Goal: Check status: Check status

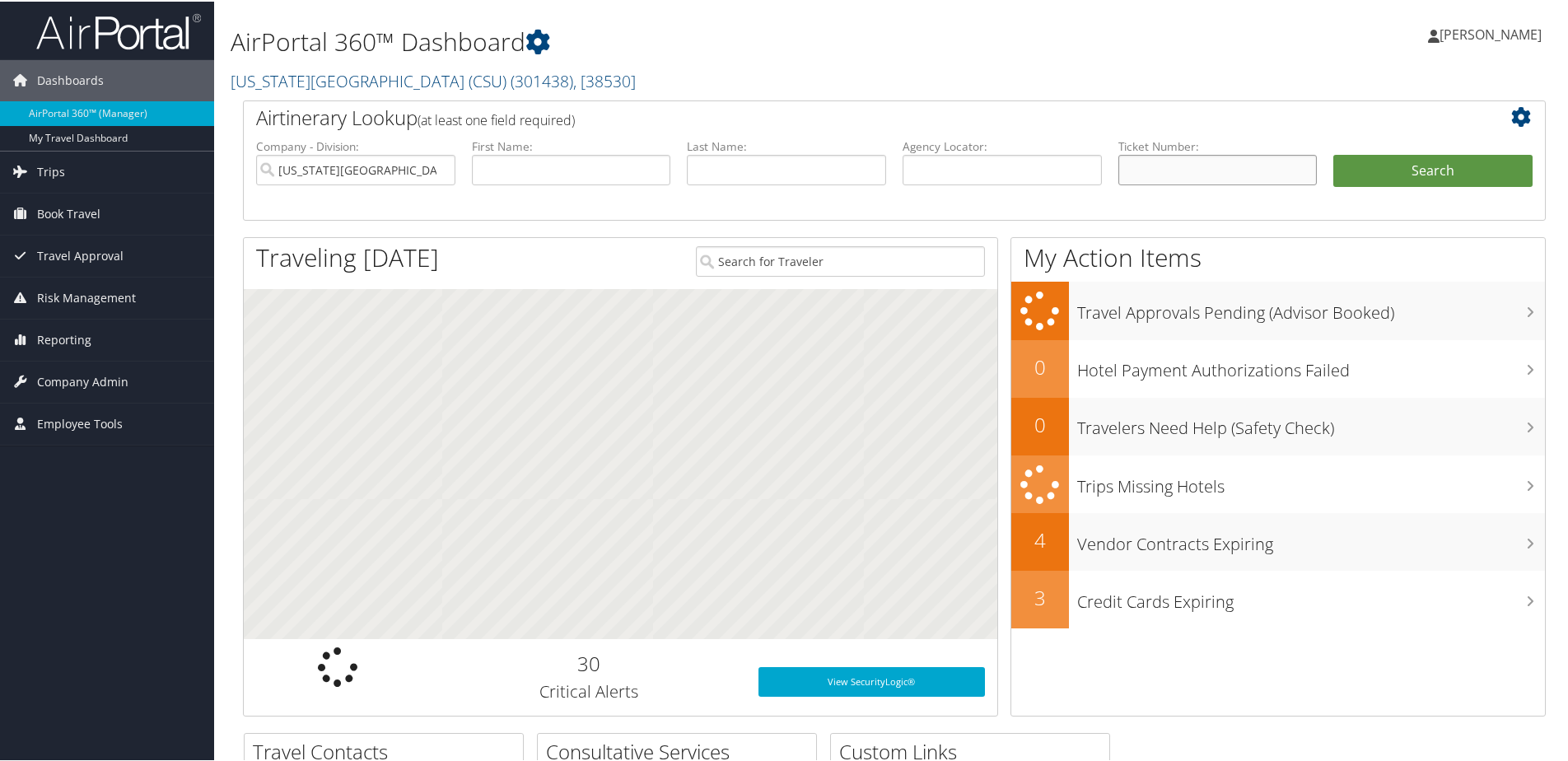
click at [1166, 169] on input "text" at bounding box center [1218, 169] width 199 height 31
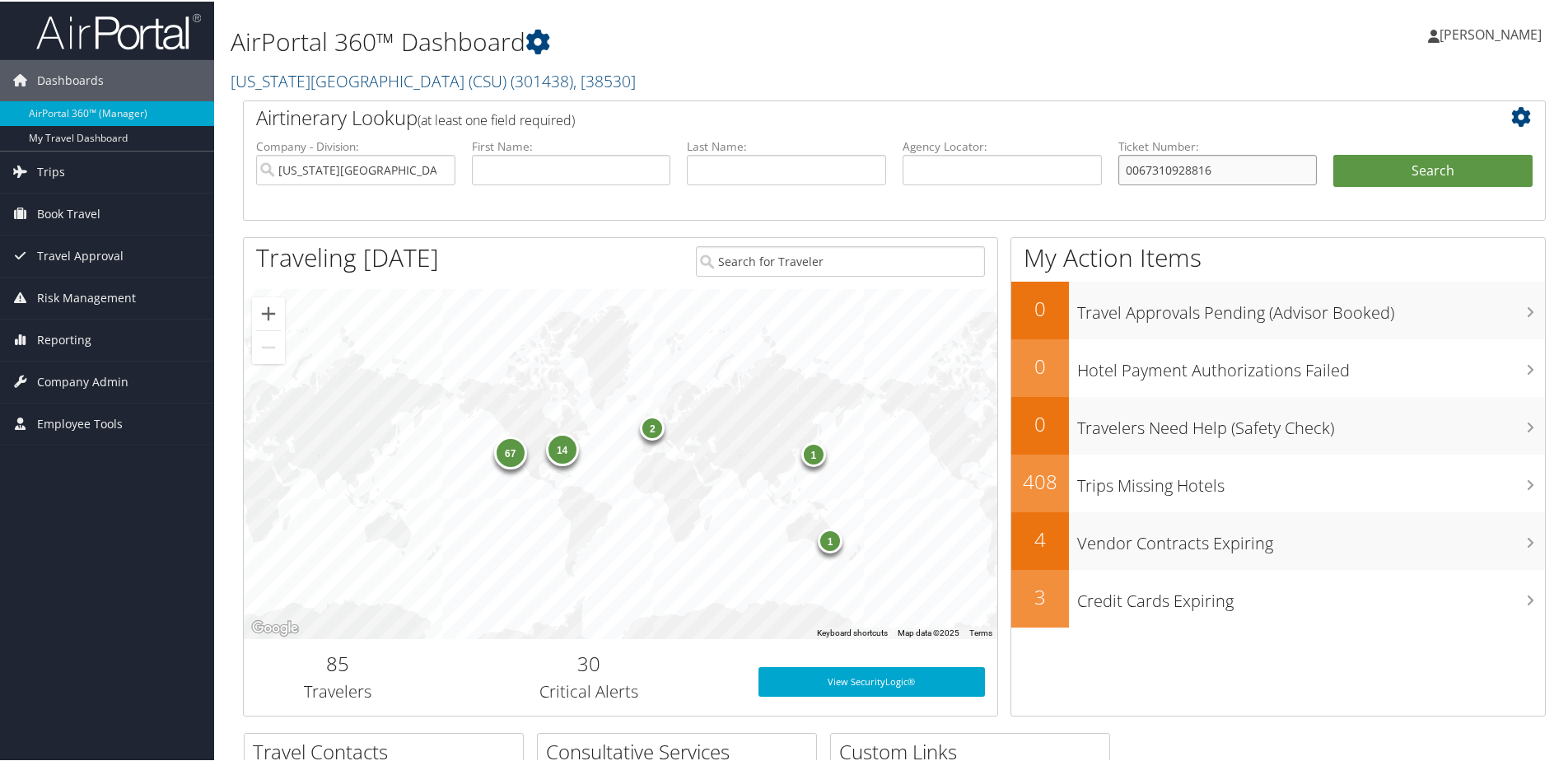
type input "0067310928816"
click at [1334, 154] on button "Search" at bounding box center [1433, 170] width 199 height 33
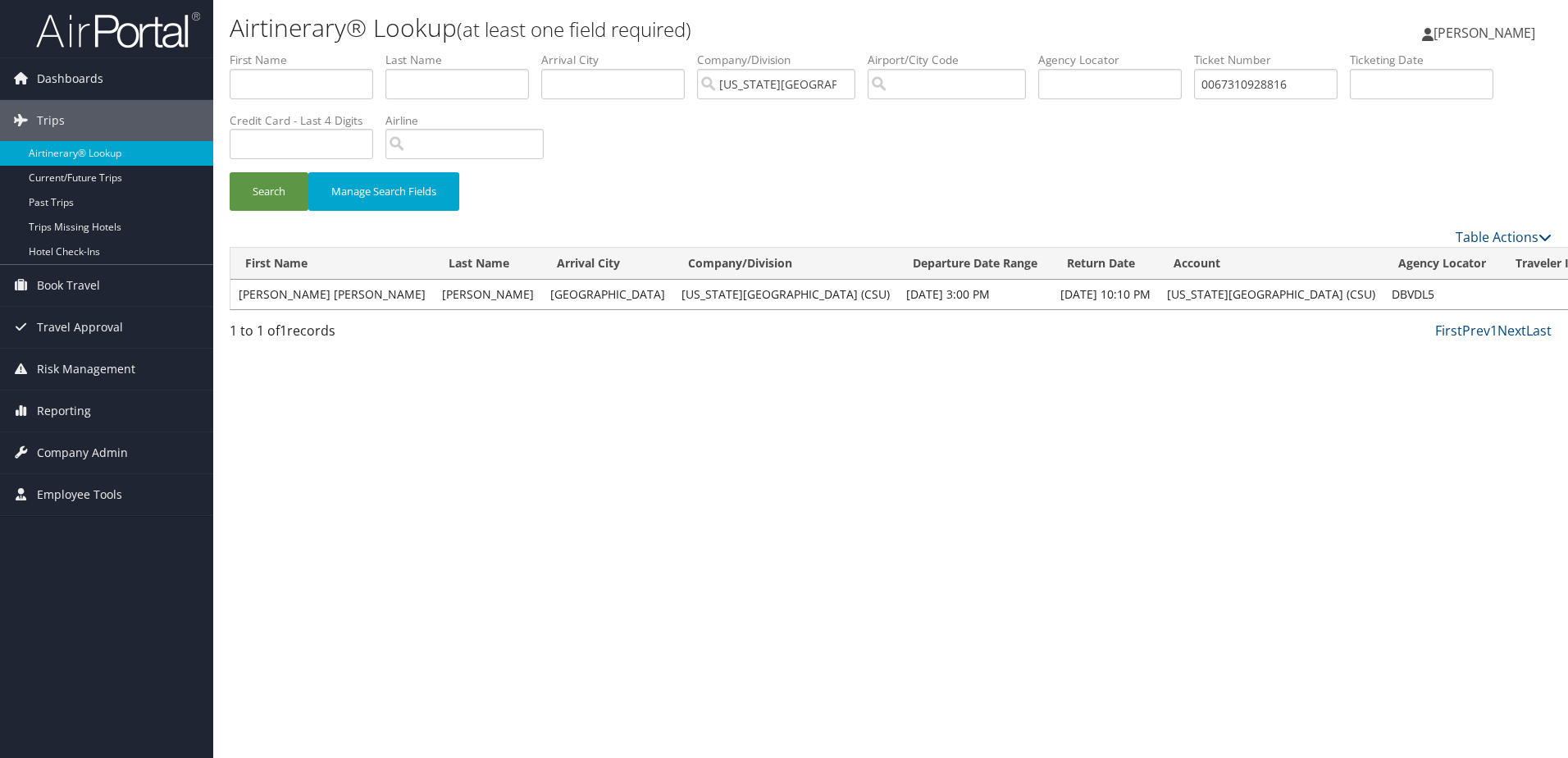
drag, startPoint x: 1311, startPoint y: 81, endPoint x: 1163, endPoint y: 87, distance: 148.1
click at [1163, 51] on ul "First Name Last Name Departure City Arrival City Company/Division California St…" at bounding box center [891, 51] width 1322 height 0
click at [230, 173] on button "Search" at bounding box center [269, 191] width 79 height 38
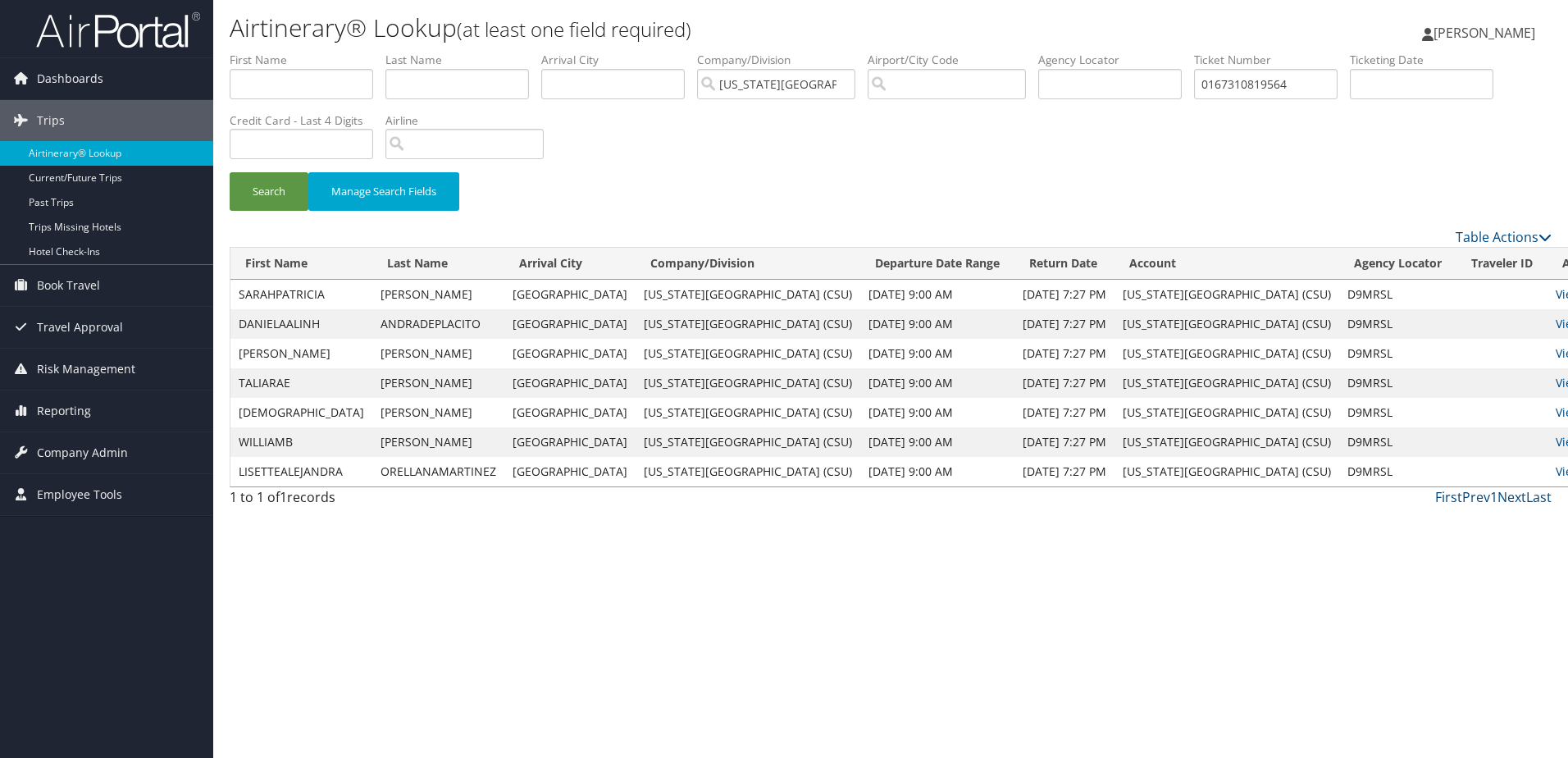
click at [1556, 296] on link "View" at bounding box center [1569, 294] width 26 height 15
drag, startPoint x: 1309, startPoint y: 86, endPoint x: 1193, endPoint y: 90, distance: 116.1
click at [1193, 51] on ul "First Name Last Name Departure City Arrival City Company/Division California St…" at bounding box center [891, 51] width 1322 height 0
click at [230, 173] on button "Search" at bounding box center [269, 191] width 79 height 38
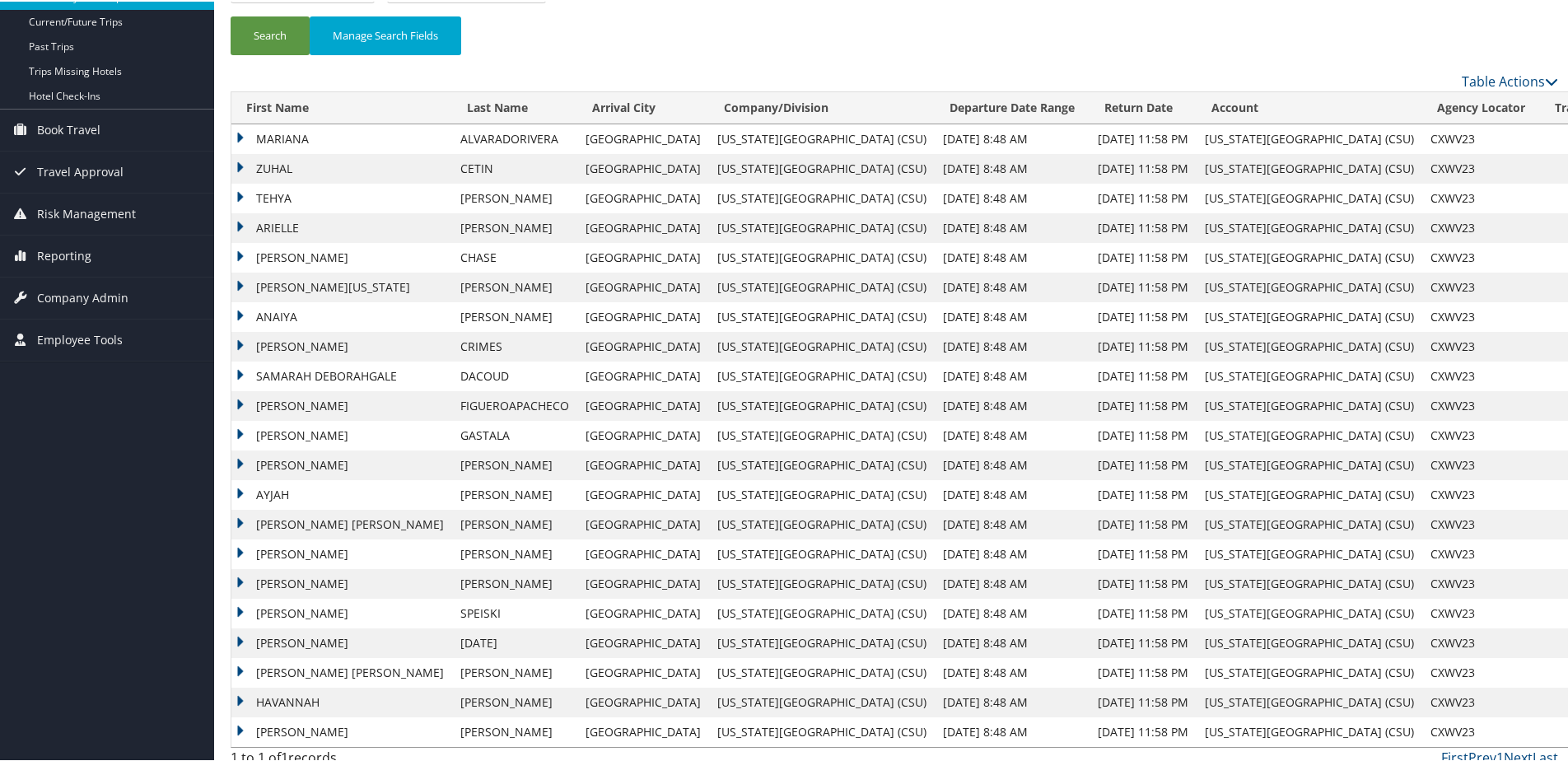
scroll to position [165, 0]
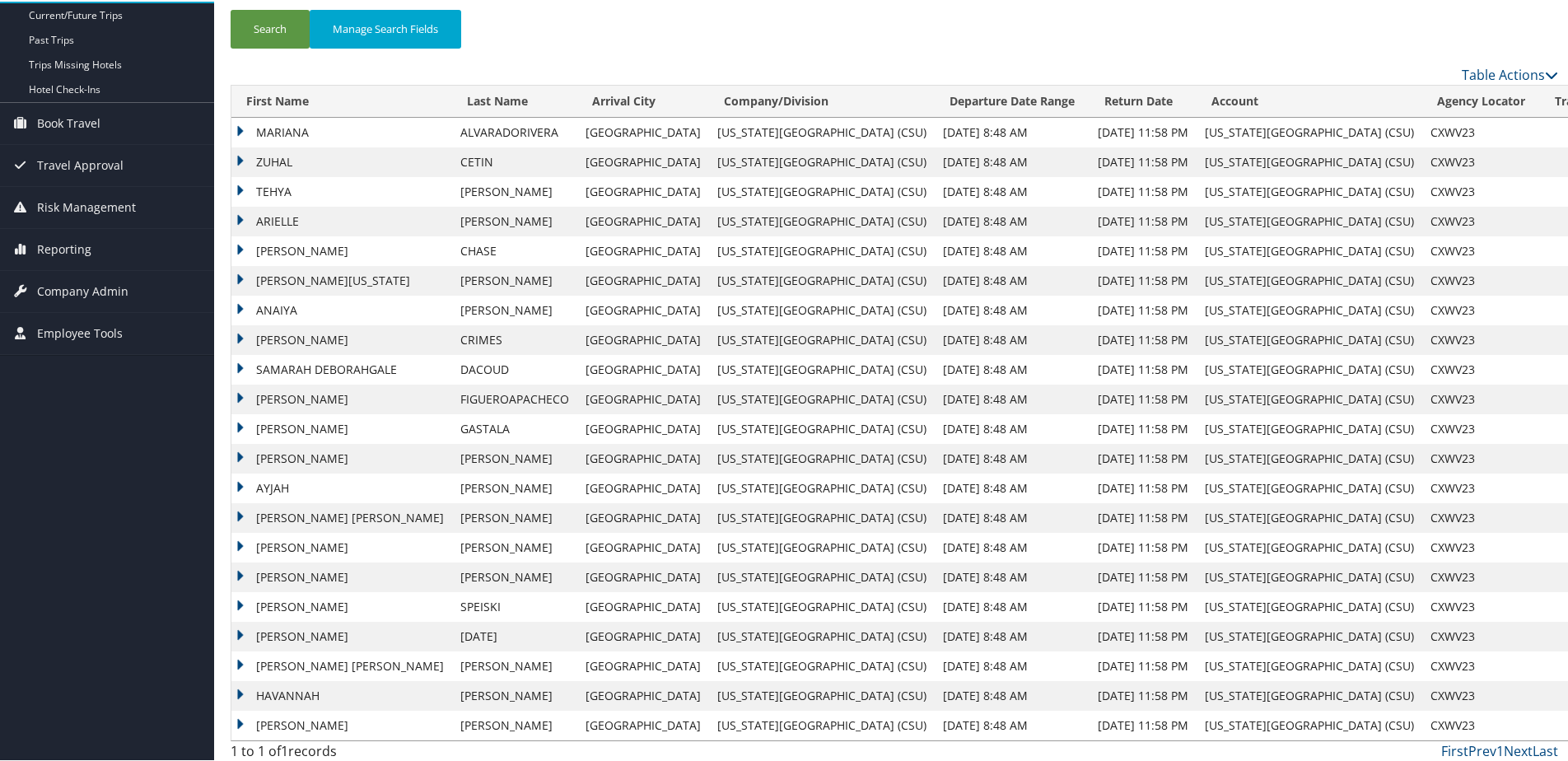
click at [292, 97] on th "First Name" at bounding box center [341, 100] width 220 height 32
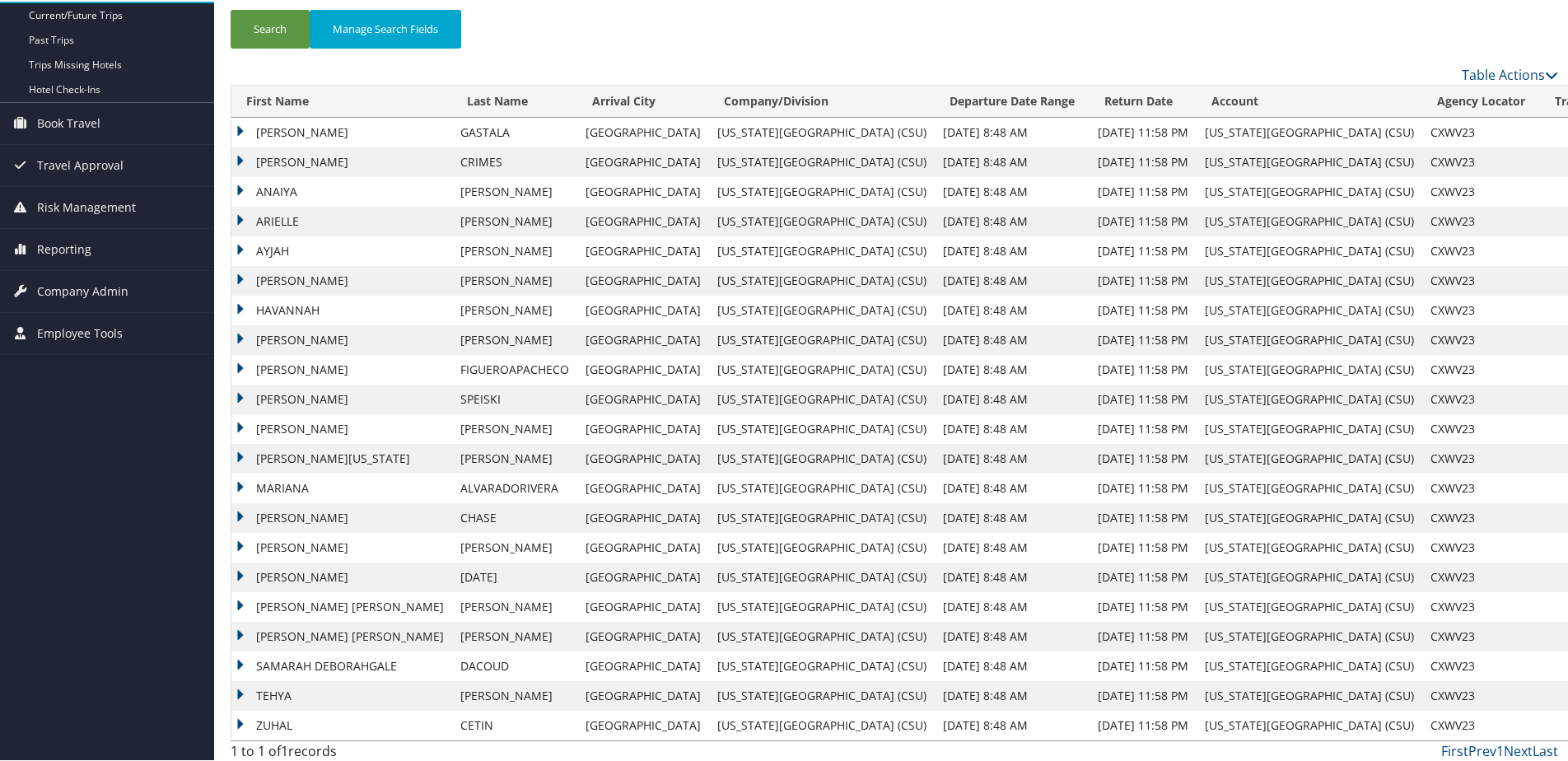
click at [238, 722] on td "ZUHAL" at bounding box center [341, 724] width 220 height 30
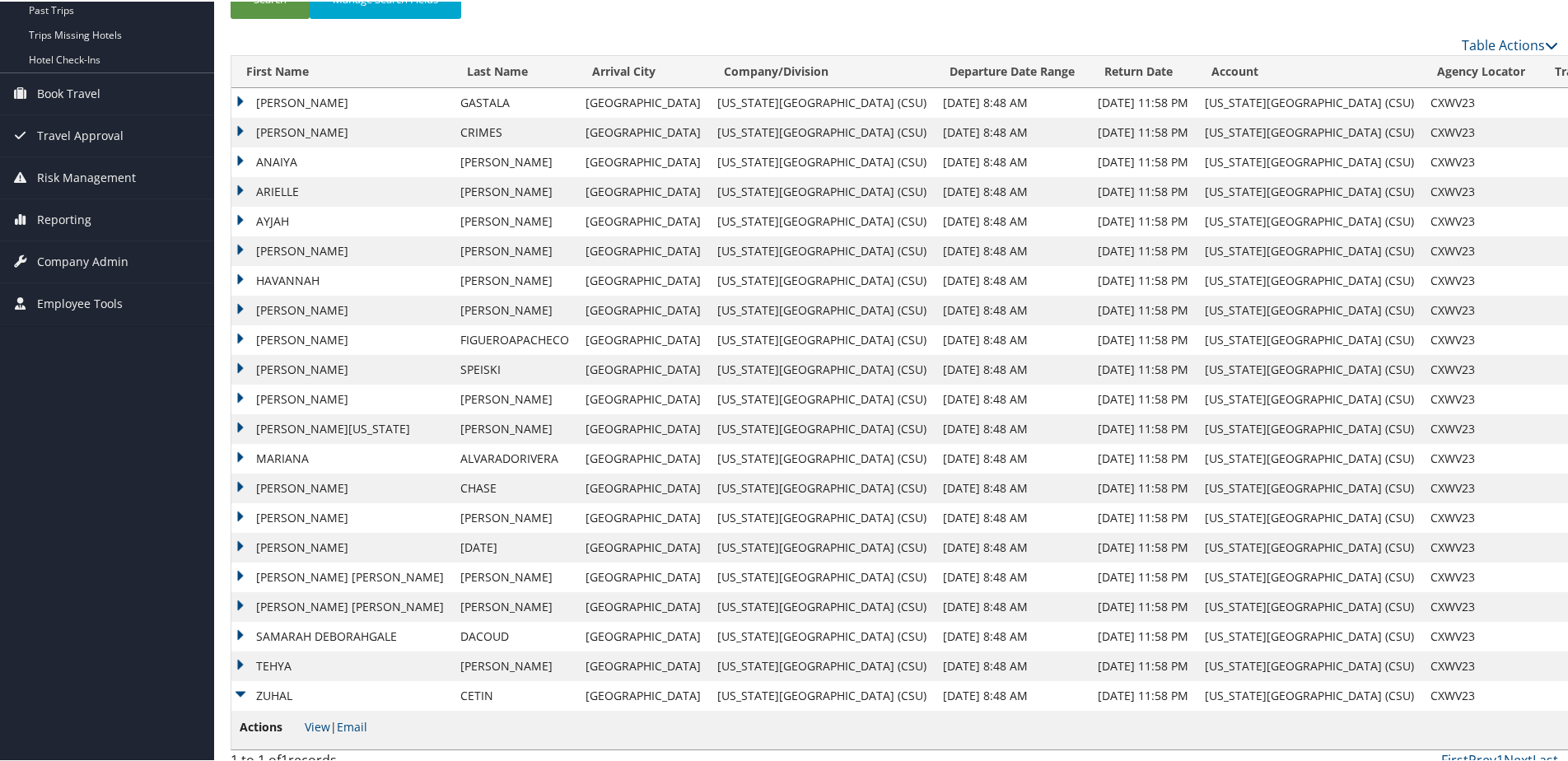
scroll to position [210, 0]
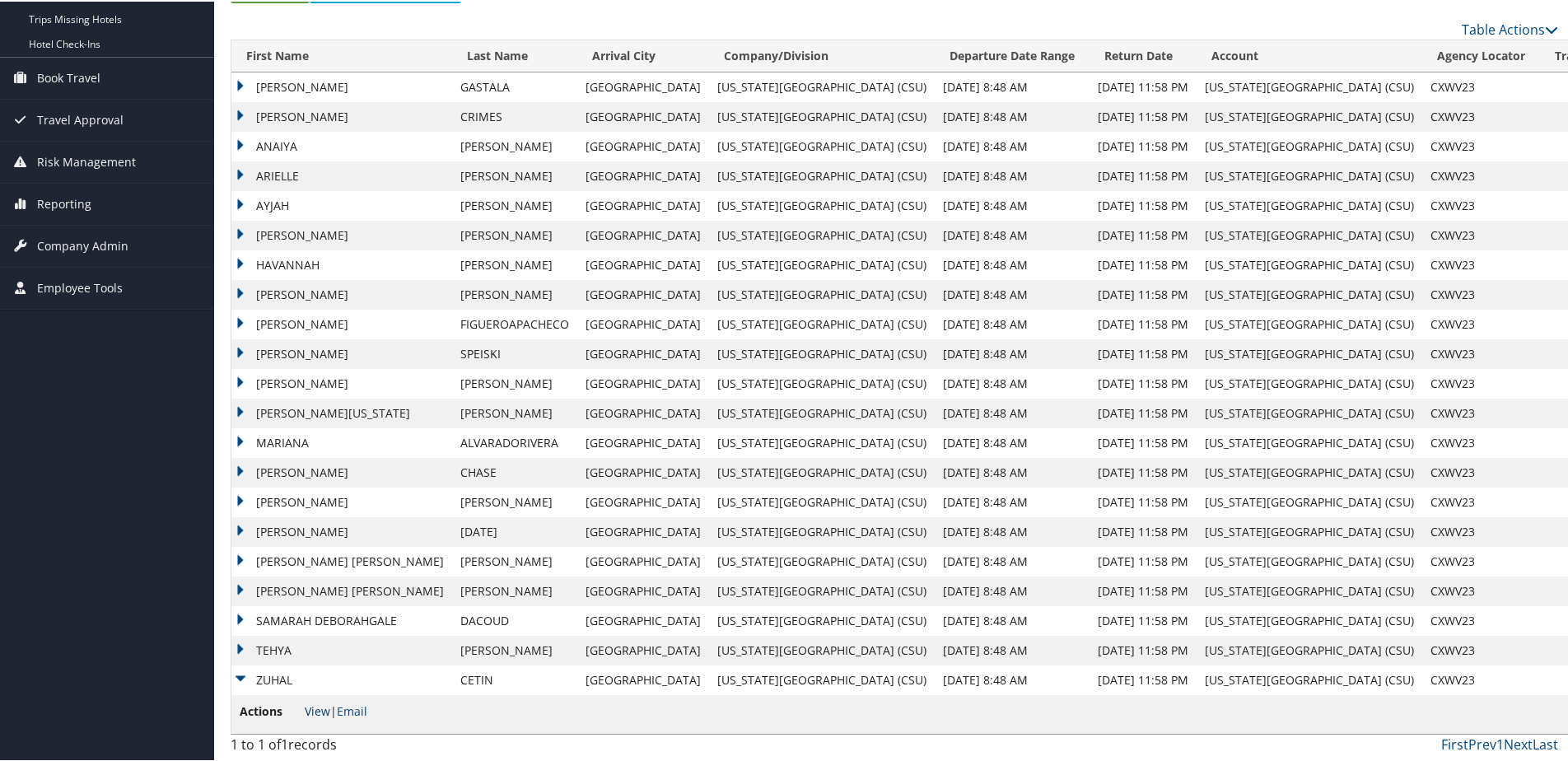
click at [317, 708] on link "View" at bounding box center [317, 710] width 26 height 15
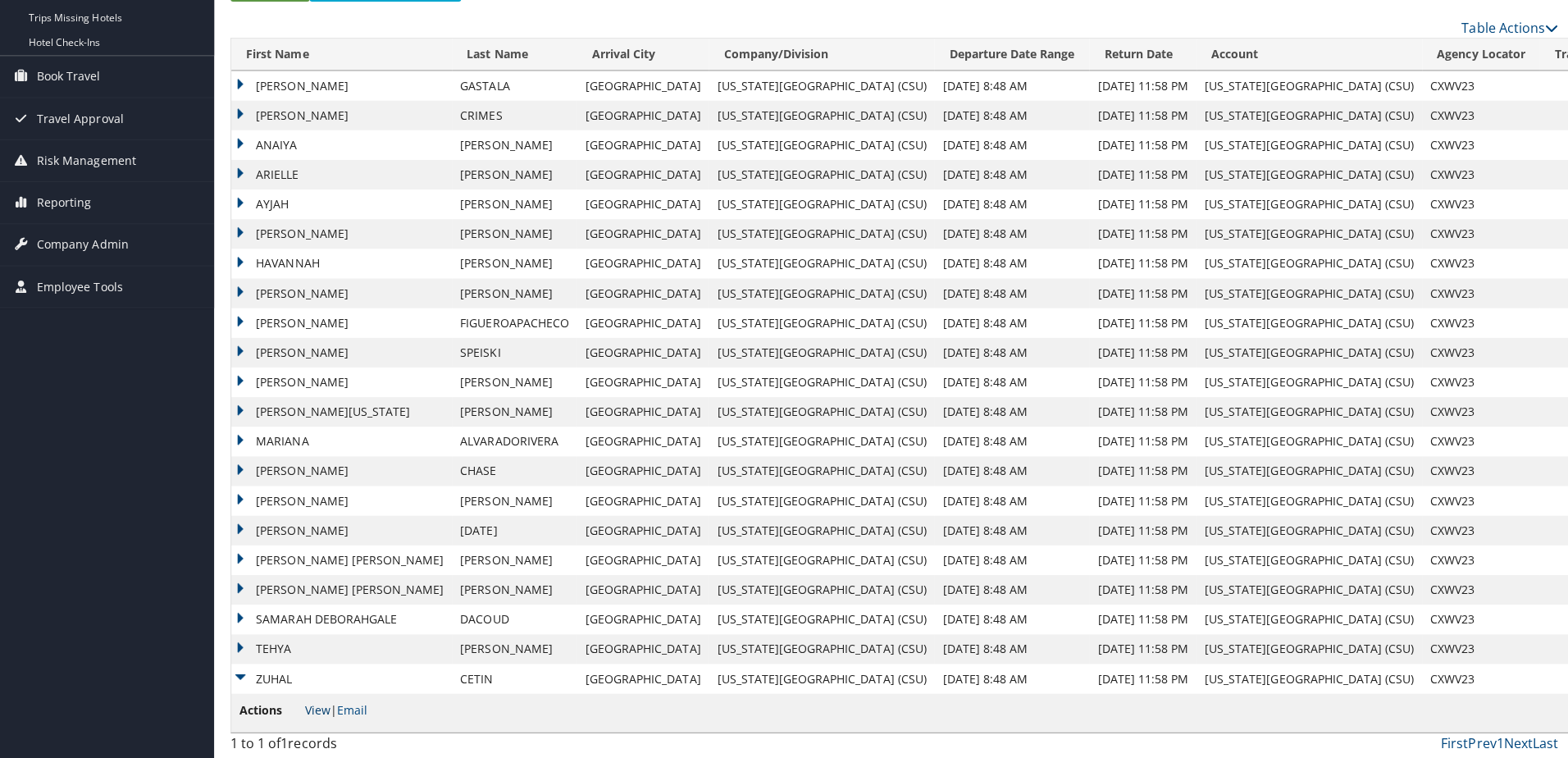
scroll to position [0, 0]
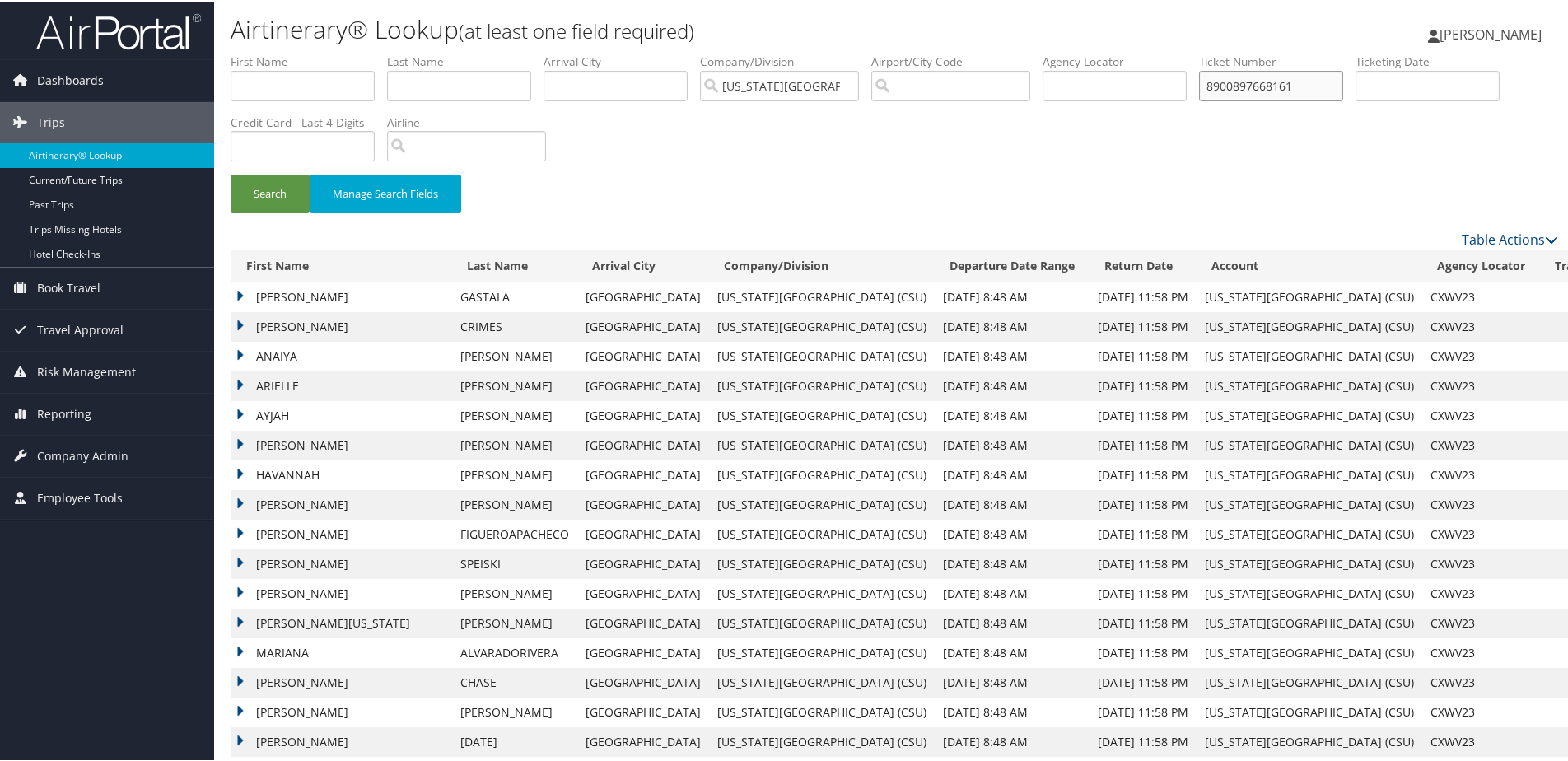
drag, startPoint x: 1319, startPoint y: 86, endPoint x: 1126, endPoint y: 88, distance: 193.0
click at [1126, 51] on ul "First Name Last Name Departure City Arrival City Company/Division California St…" at bounding box center [895, 51] width 1328 height 0
click at [231, 173] on button "Search" at bounding box center [270, 192] width 79 height 39
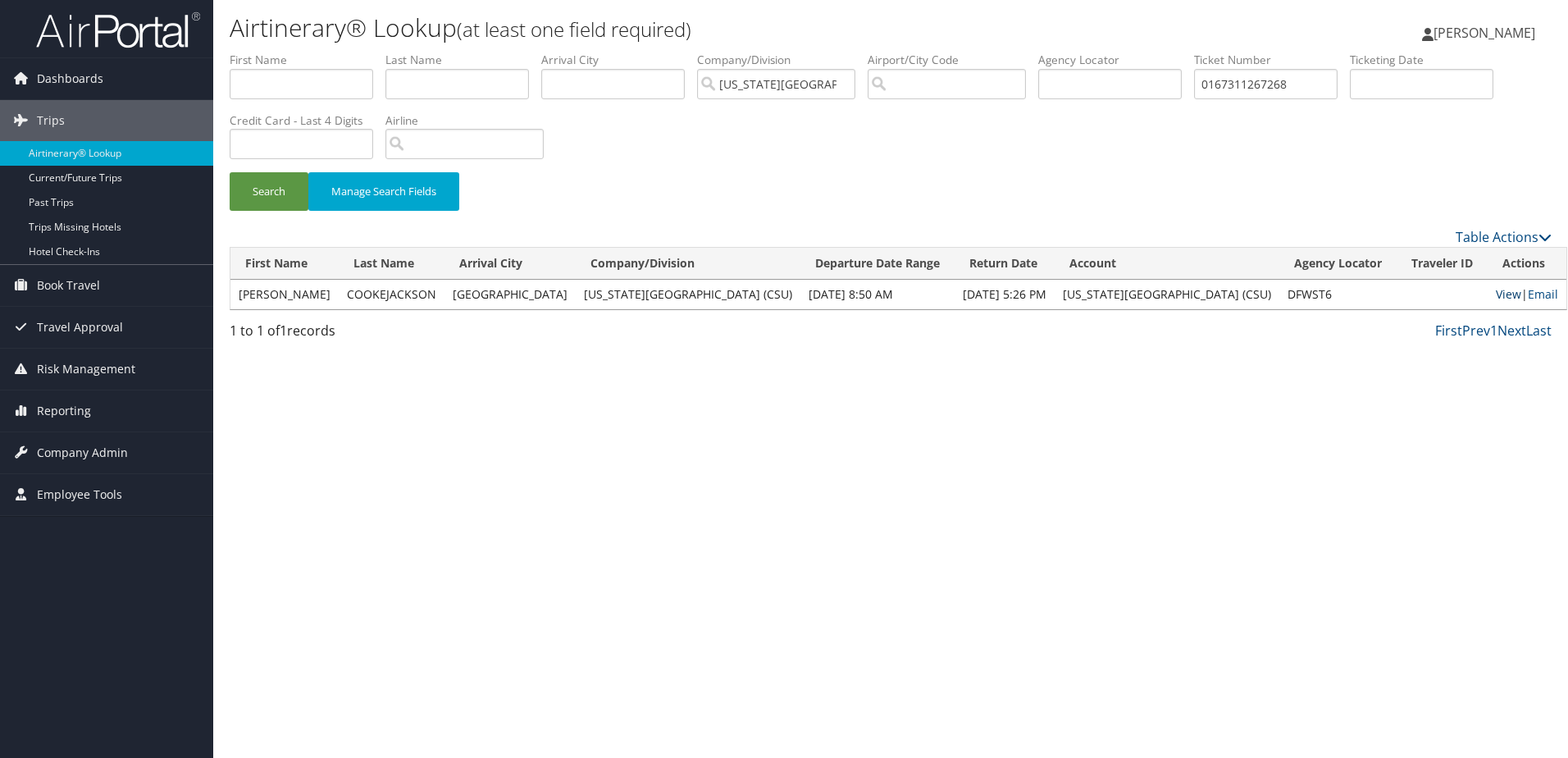
click at [1495, 293] on link "View" at bounding box center [1508, 294] width 26 height 15
click at [1495, 292] on link "View" at bounding box center [1508, 294] width 26 height 15
drag, startPoint x: 1310, startPoint y: 79, endPoint x: 1194, endPoint y: 87, distance: 116.3
click at [1194, 51] on ul "First Name Last Name Departure City Arrival City Company/Division California St…" at bounding box center [891, 51] width 1322 height 0
type input "89000897732352"
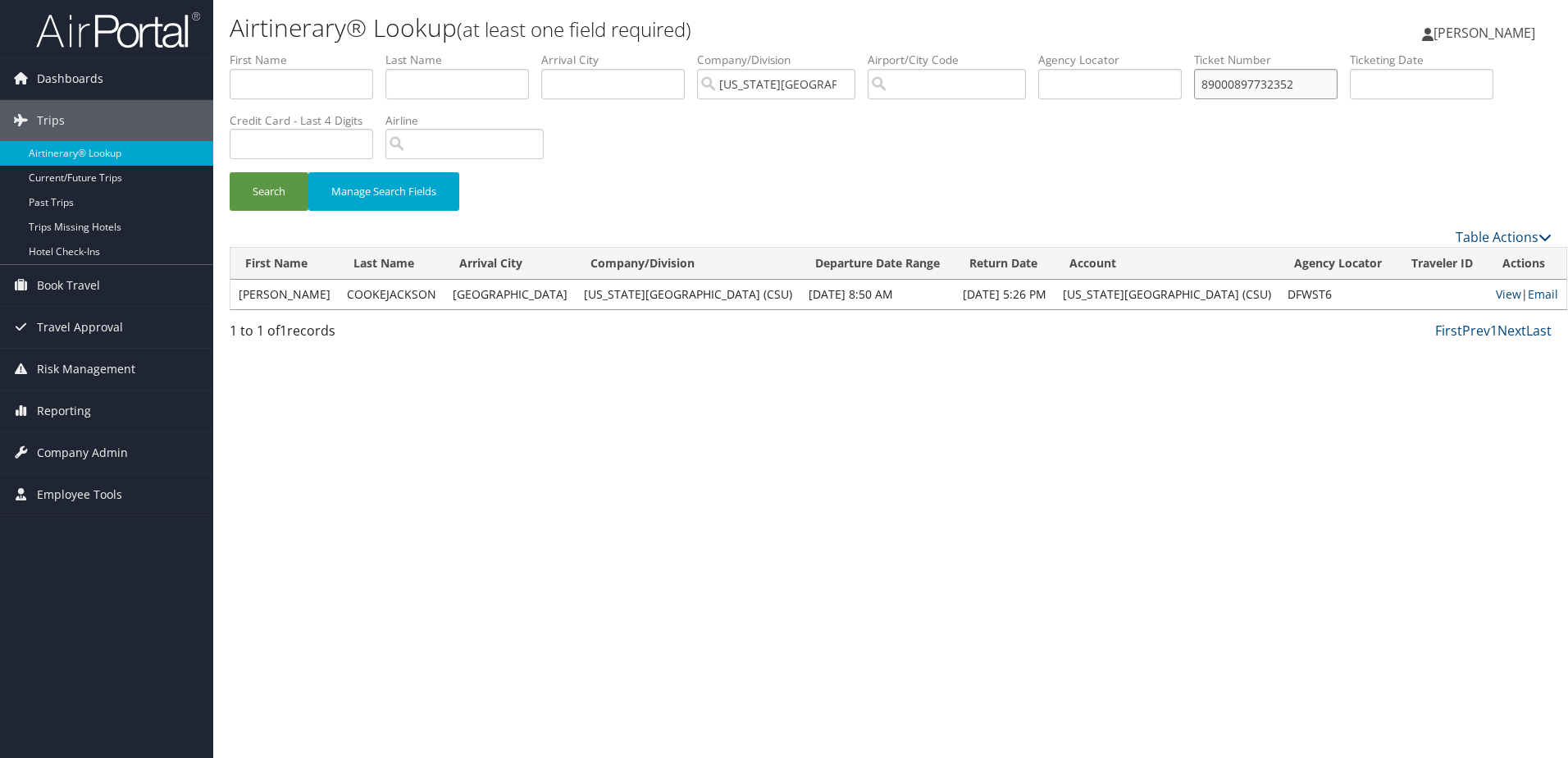
click at [230, 173] on button "Search" at bounding box center [269, 191] width 79 height 38
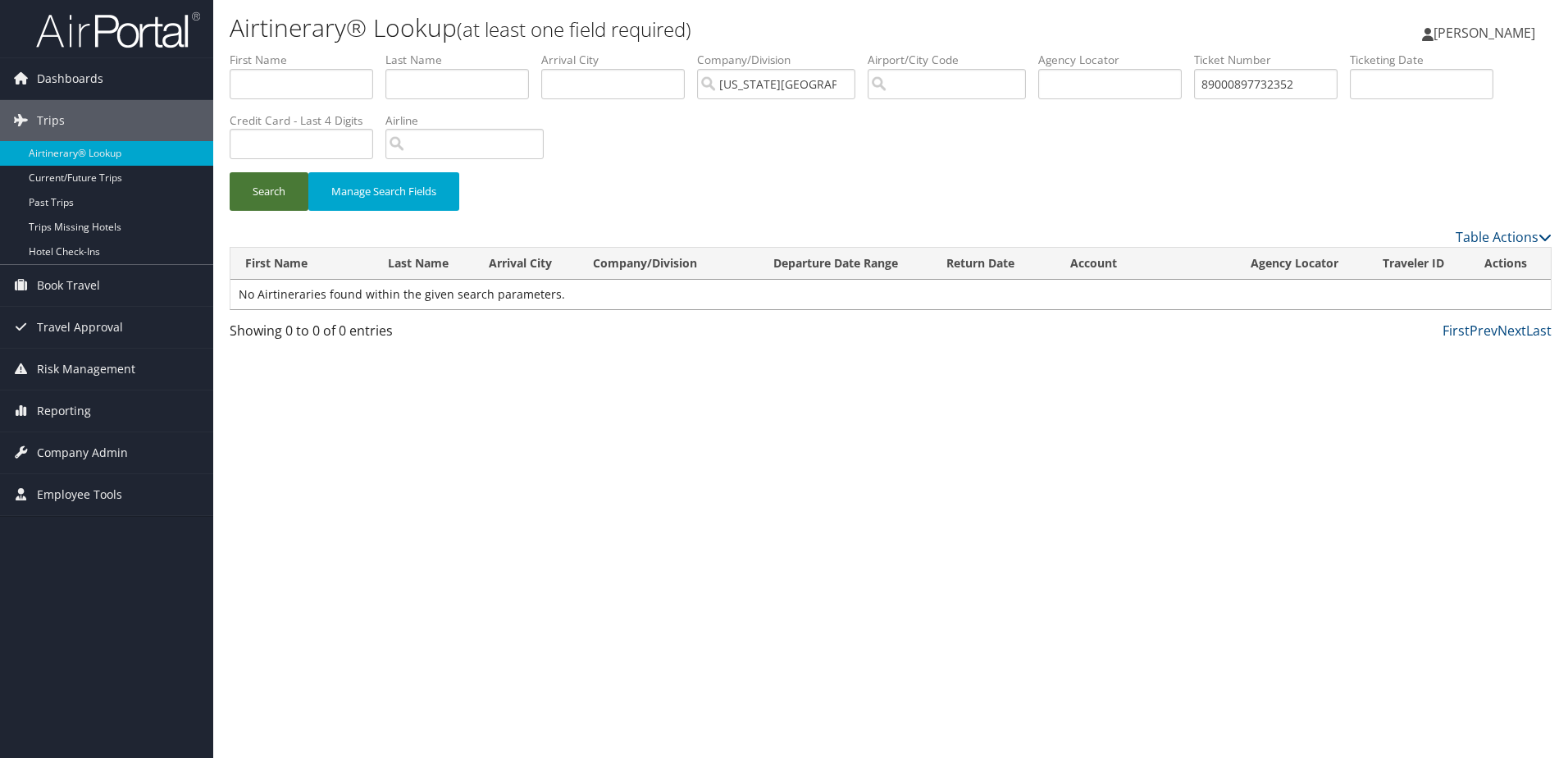
click at [262, 191] on button "Search" at bounding box center [269, 191] width 79 height 38
drag, startPoint x: 1336, startPoint y: 86, endPoint x: 1200, endPoint y: 85, distance: 136.0
click at [1200, 51] on ul "First Name Last Name Departure City Arrival City Company/Division California St…" at bounding box center [891, 51] width 1322 height 0
click at [283, 74] on input "text" at bounding box center [301, 85] width 143 height 31
type input "Rachelann"
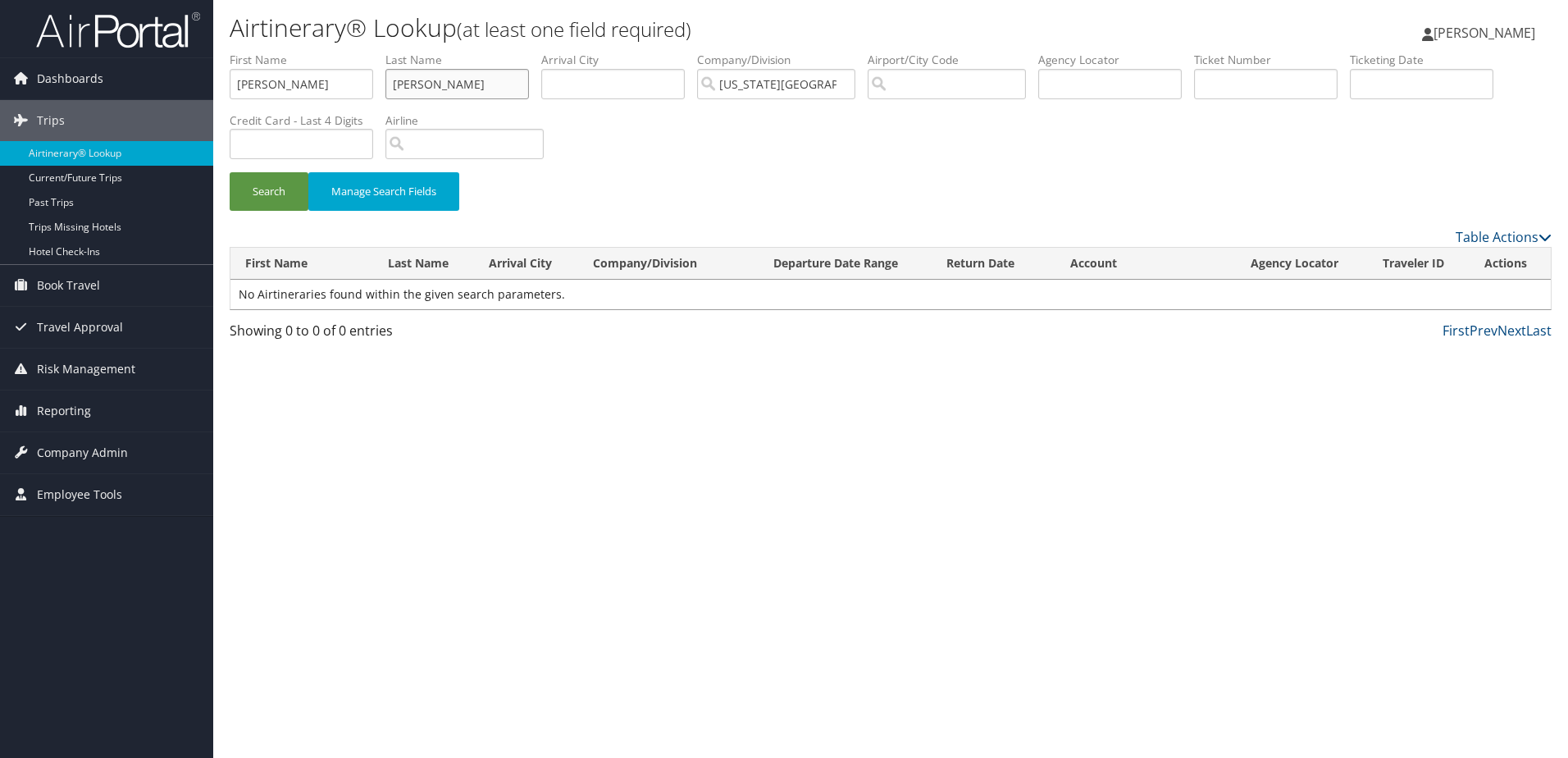
type input "lowe"
click at [230, 173] on button "Search" at bounding box center [269, 191] width 79 height 38
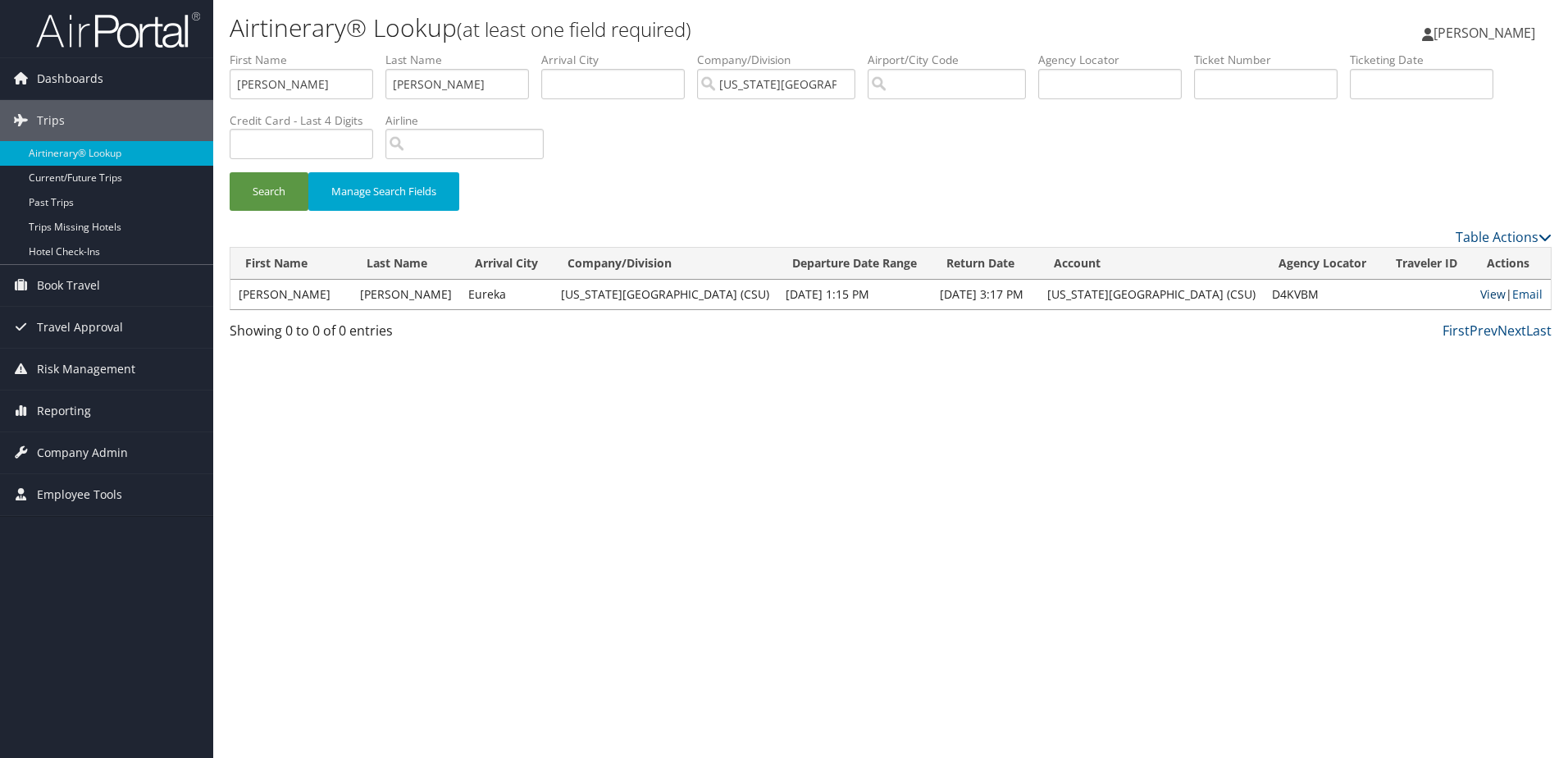
click at [1489, 297] on link "View" at bounding box center [1493, 294] width 26 height 15
drag, startPoint x: 331, startPoint y: 86, endPoint x: 252, endPoint y: 89, distance: 79.1
click at [252, 89] on input "Rachelann" at bounding box center [301, 85] width 143 height 31
type input "R"
drag, startPoint x: 417, startPoint y: 87, endPoint x: 382, endPoint y: 89, distance: 35.1
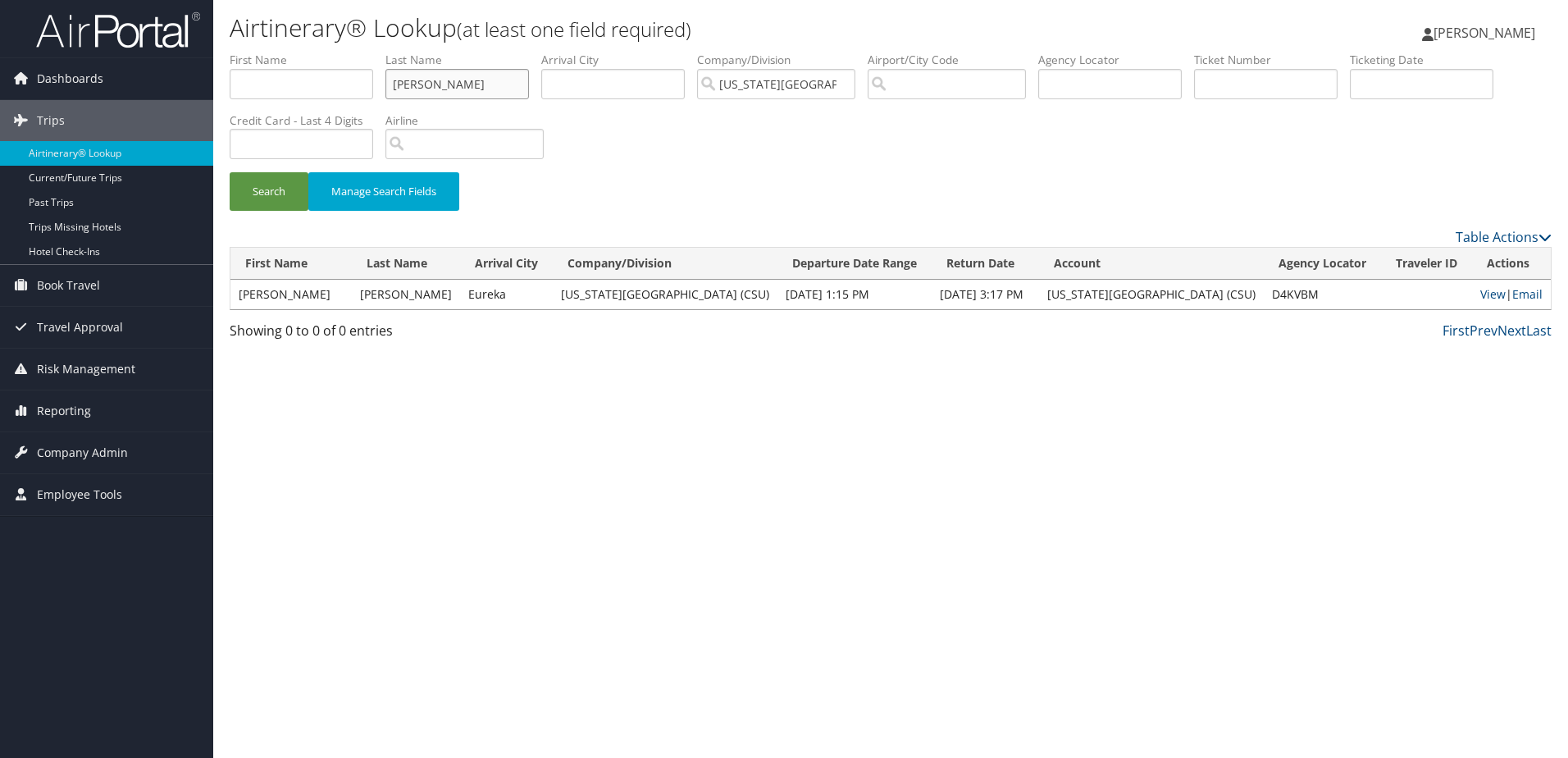
click at [382, 51] on ul "First Name Last Name lowe Departure City Arrival City Company/Division Californ…" at bounding box center [891, 51] width 1322 height 0
type input "e"
click at [1268, 87] on input "text" at bounding box center [1266, 85] width 143 height 31
click at [230, 173] on button "Search" at bounding box center [269, 191] width 79 height 38
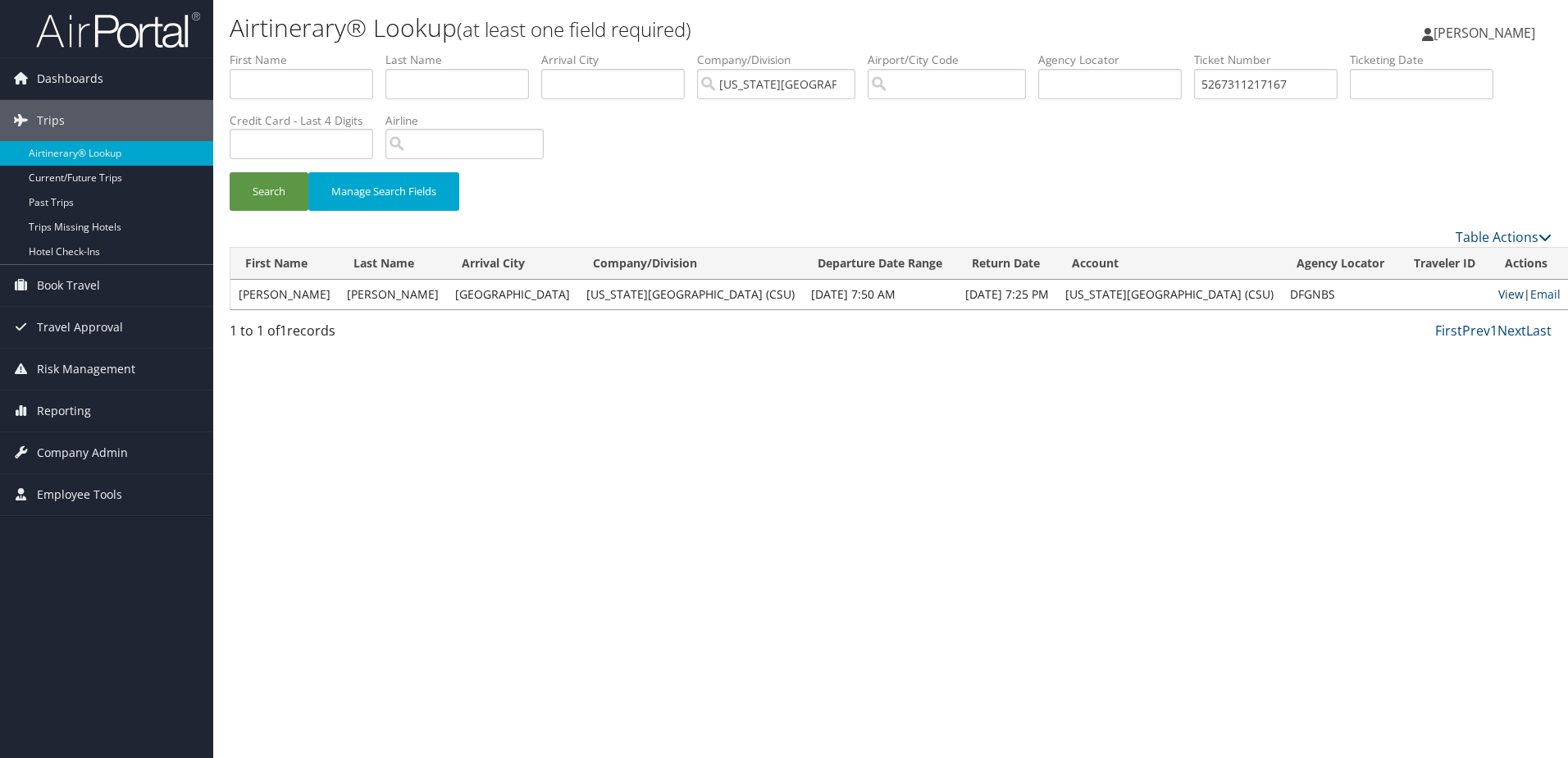
click at [1498, 296] on link "View" at bounding box center [1511, 294] width 26 height 15
drag, startPoint x: 1314, startPoint y: 79, endPoint x: 1256, endPoint y: 89, distance: 58.9
click at [1256, 89] on input "5267311217167" at bounding box center [1266, 85] width 143 height 31
click at [1337, 83] on input "5267311217167" at bounding box center [1266, 85] width 143 height 31
drag, startPoint x: 1322, startPoint y: 87, endPoint x: 1252, endPoint y: 86, distance: 70.0
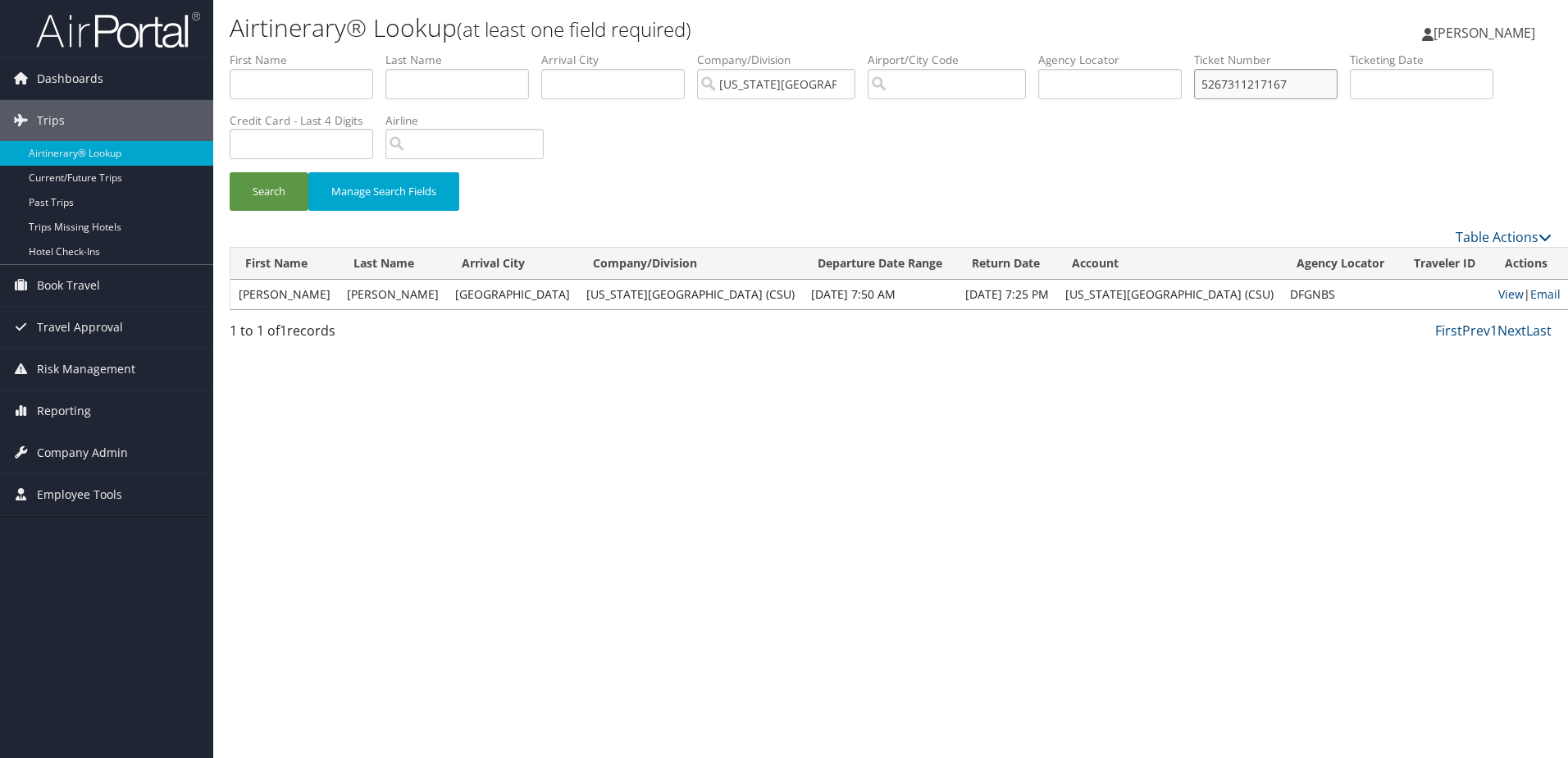
click at [1252, 86] on input "5267311217167" at bounding box center [1266, 85] width 143 height 31
type input "5267311316805"
click at [230, 173] on button "Search" at bounding box center [269, 191] width 79 height 38
click at [1498, 291] on link "View" at bounding box center [1511, 294] width 26 height 15
click at [1451, 35] on span "[PERSON_NAME]" at bounding box center [1483, 32] width 102 height 18
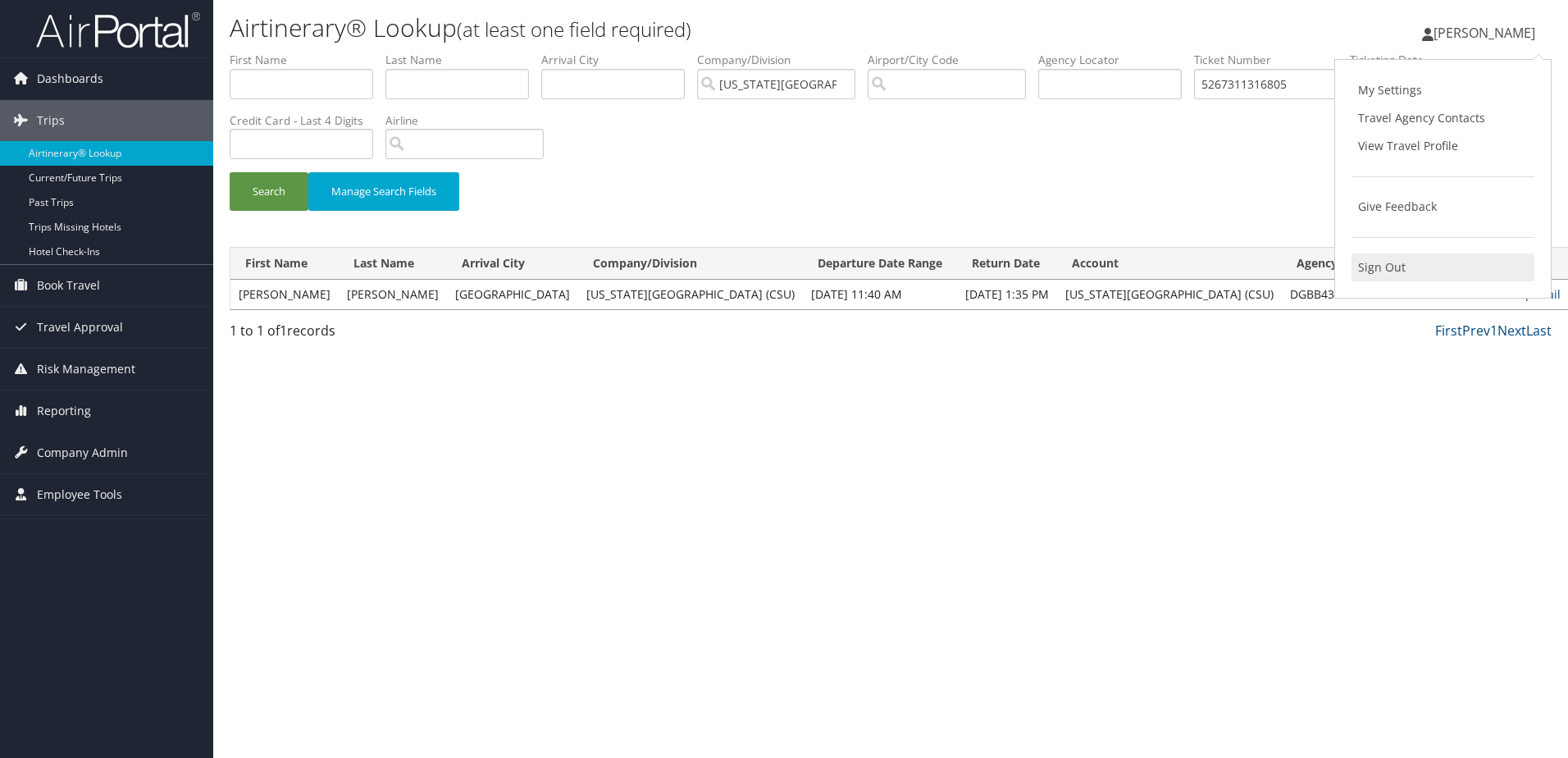
click at [1389, 270] on link "Sign Out" at bounding box center [1442, 267] width 183 height 28
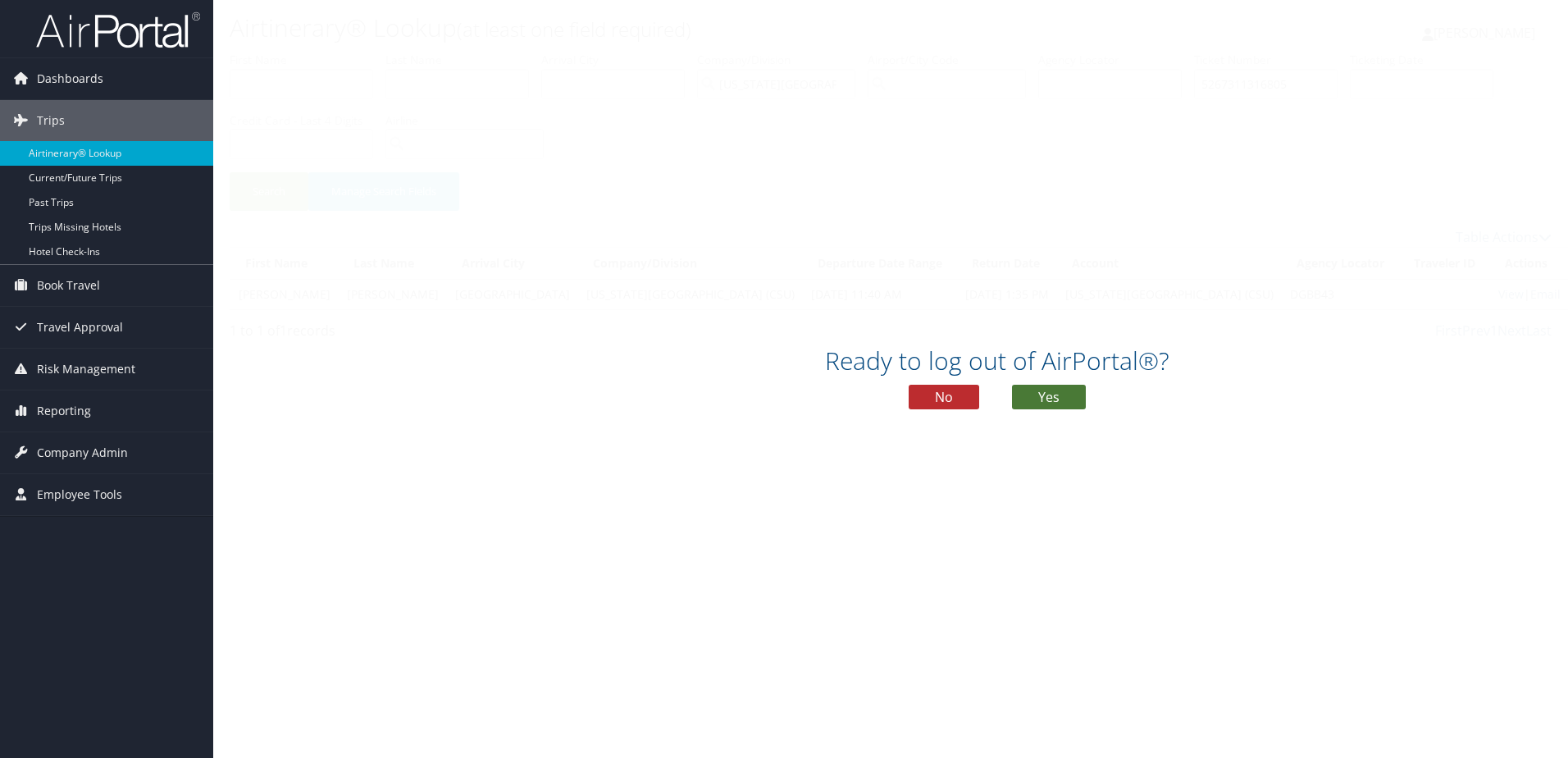
click at [1078, 401] on button "Yes" at bounding box center [1049, 397] width 73 height 25
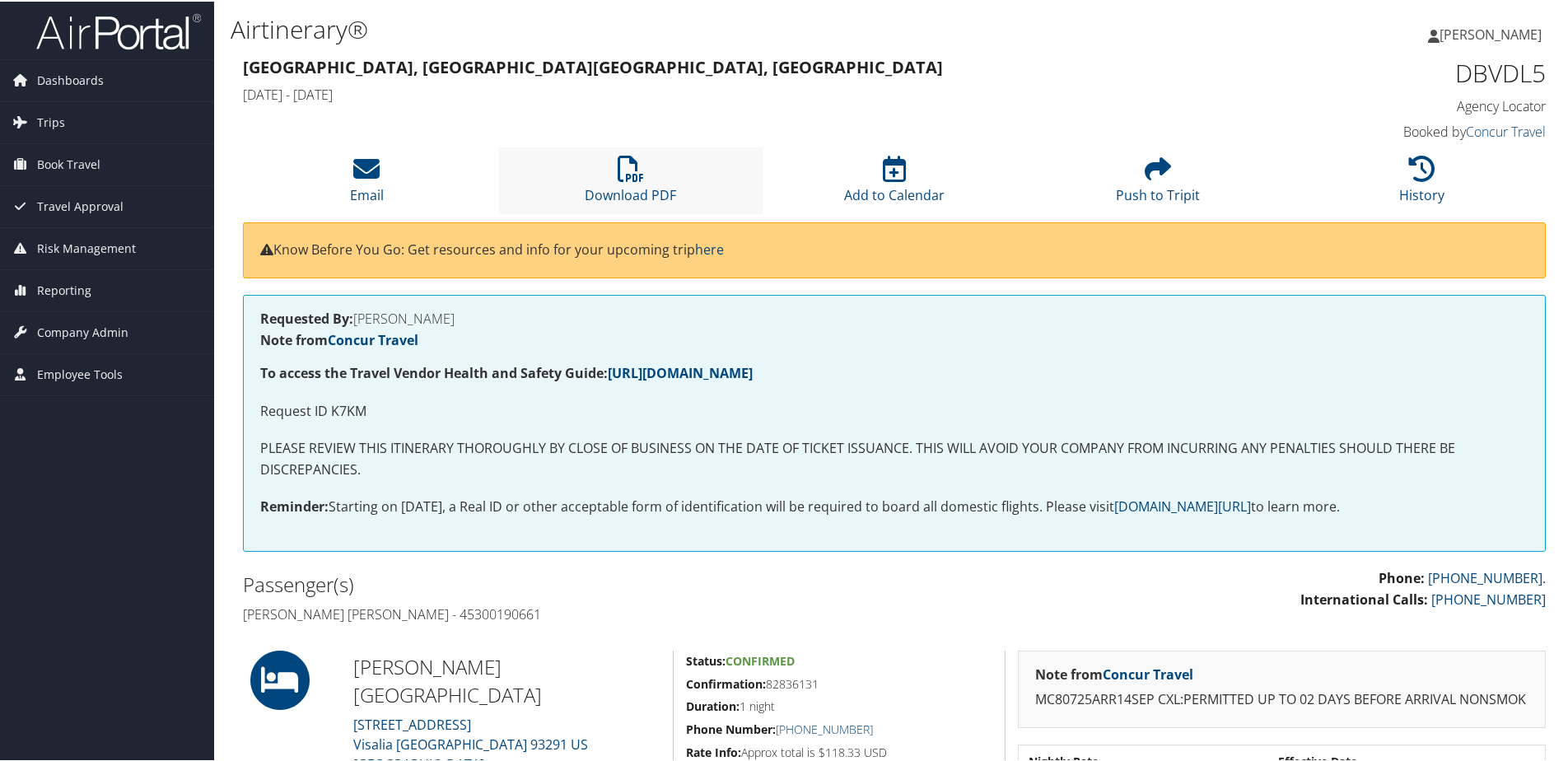
click at [641, 183] on li "Download PDF" at bounding box center [630, 179] width 263 height 67
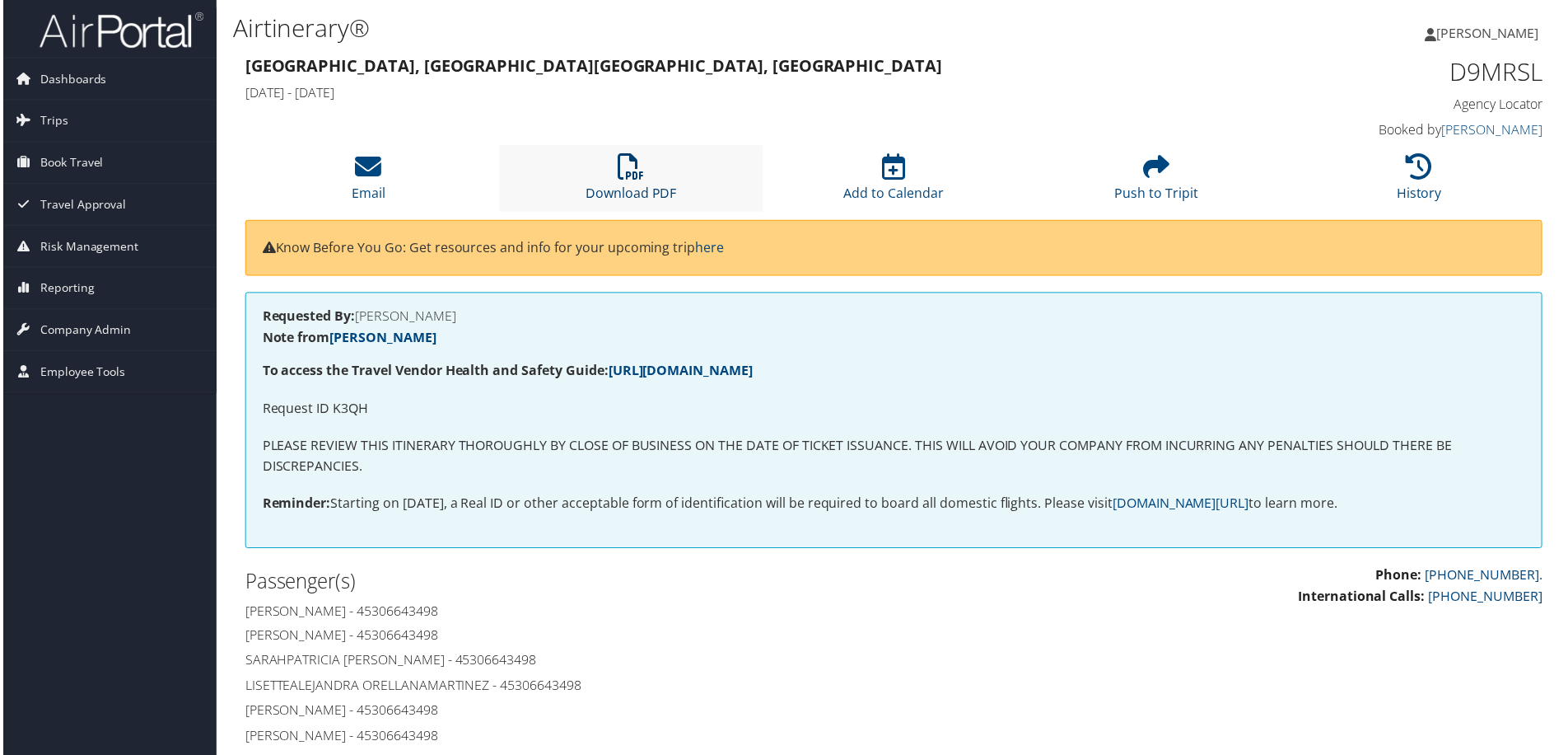
click at [633, 178] on icon at bounding box center [630, 167] width 27 height 27
click at [617, 184] on link "Download PDF" at bounding box center [630, 183] width 92 height 39
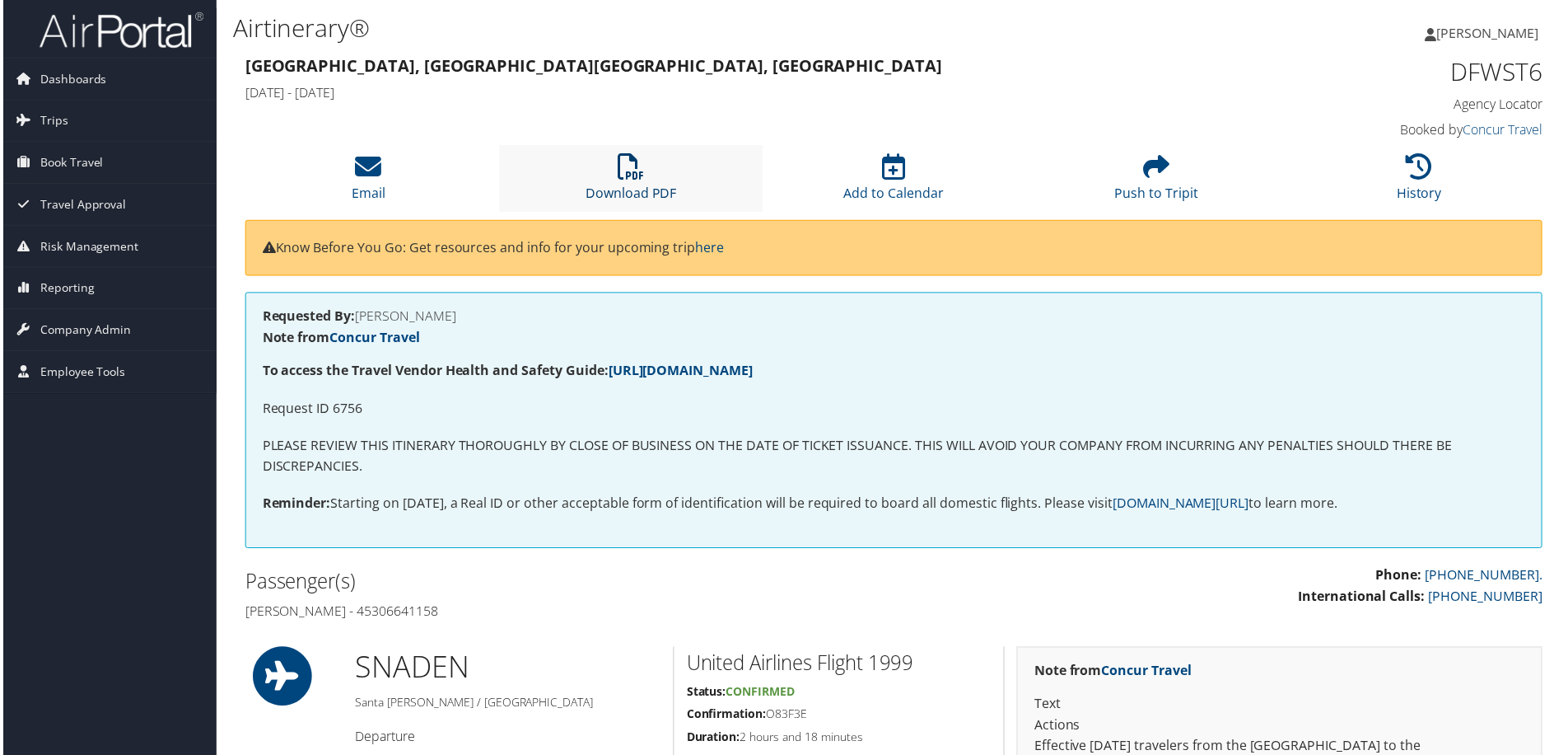
click at [638, 174] on icon at bounding box center [630, 167] width 27 height 27
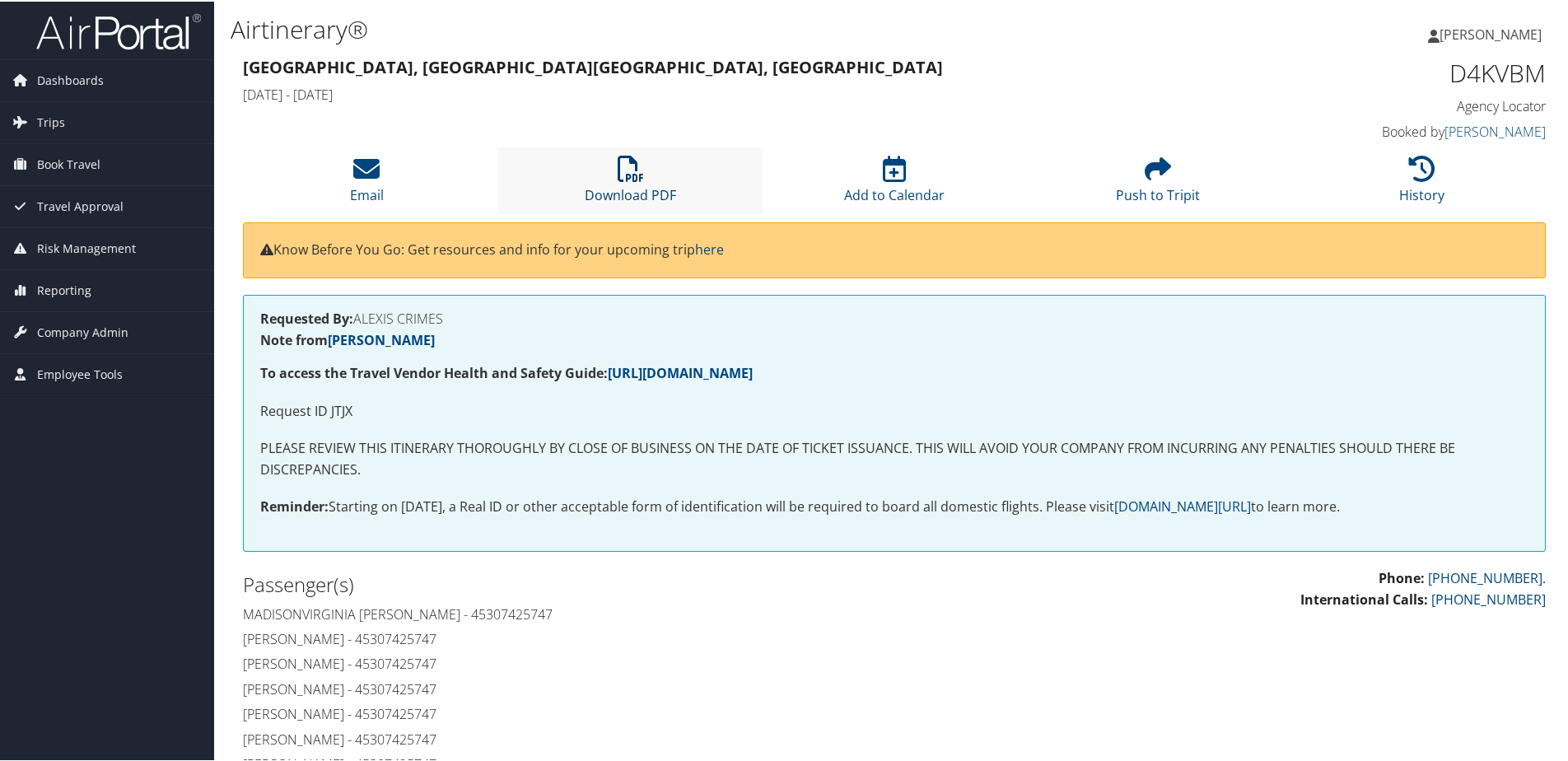
click at [623, 168] on icon at bounding box center [630, 167] width 27 height 27
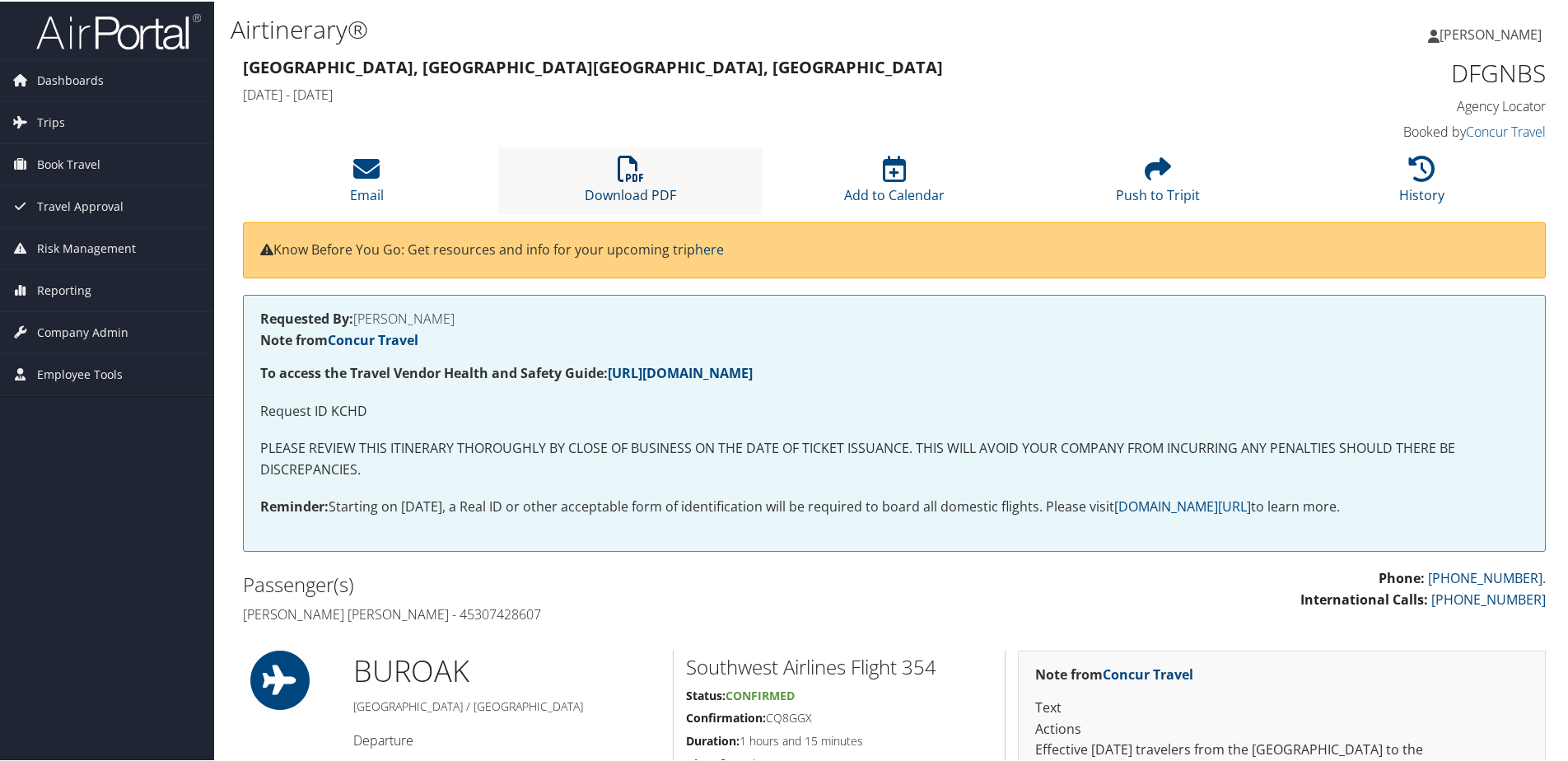
click at [631, 157] on icon at bounding box center [630, 167] width 27 height 27
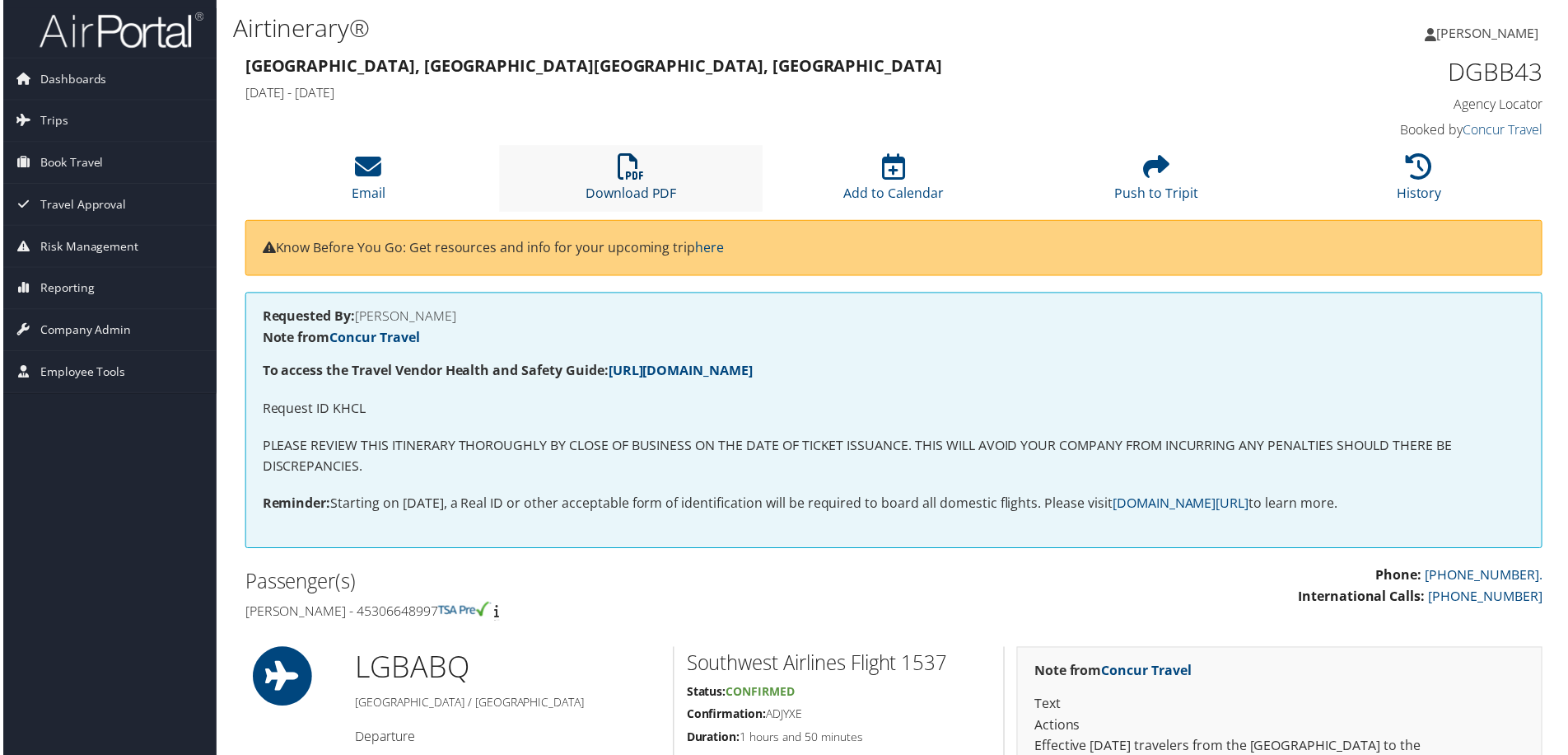
click at [630, 173] on icon at bounding box center [630, 167] width 27 height 27
